Goal: Task Accomplishment & Management: Manage account settings

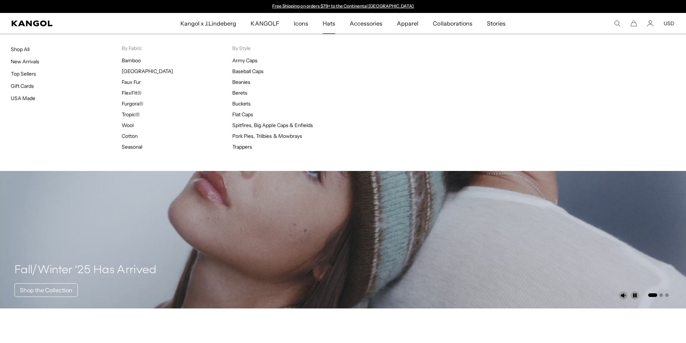
click at [329, 19] on span "Hats" at bounding box center [329, 23] width 13 height 21
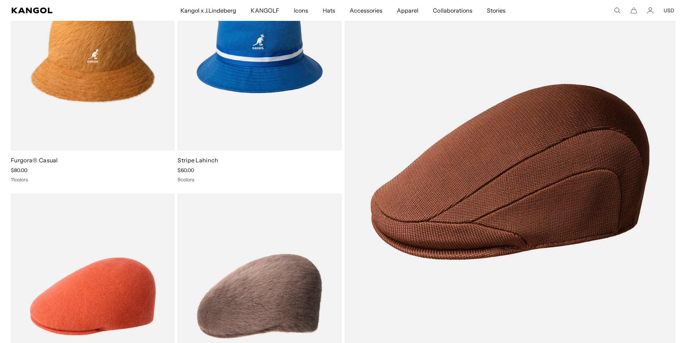
scroll to position [0, 148]
click at [654, 15] on comp-header "Kangol x J.Lindeberg Kangol x J.Lindeberg Men's Shop All Headwear Tops Outerwea…" at bounding box center [343, 10] width 686 height 21
click at [651, 11] on icon "Account" at bounding box center [650, 10] width 6 height 6
